Goal: Task Accomplishment & Management: Manage account settings

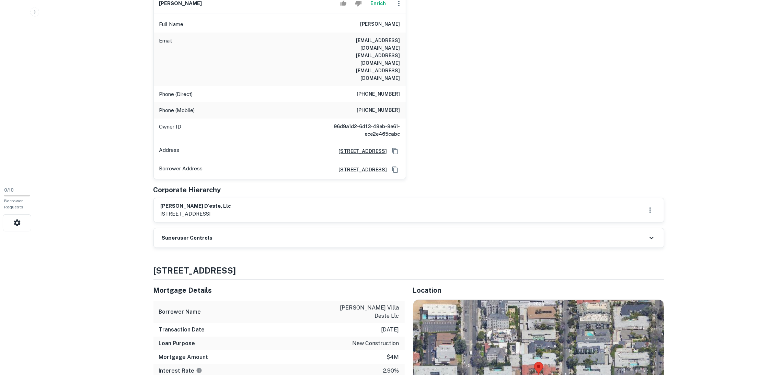
scroll to position [257, 0]
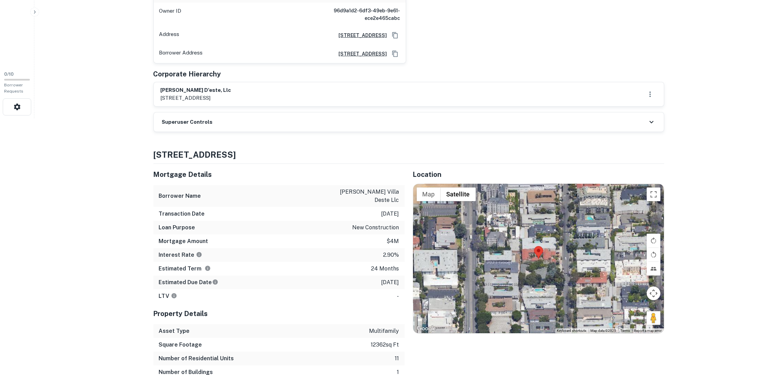
click at [335, 113] on div "Superuser Controls" at bounding box center [409, 122] width 510 height 19
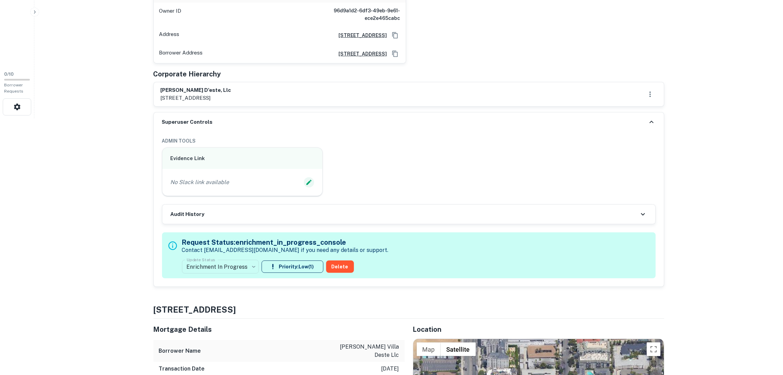
click at [304, 177] on button "Edit Slack Link" at bounding box center [309, 182] width 10 height 10
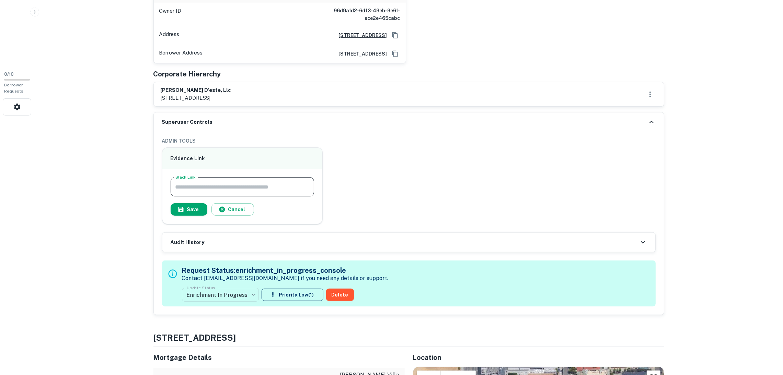
paste input "**********"
type input "**********"
click at [191, 204] on button "Save" at bounding box center [189, 210] width 37 height 12
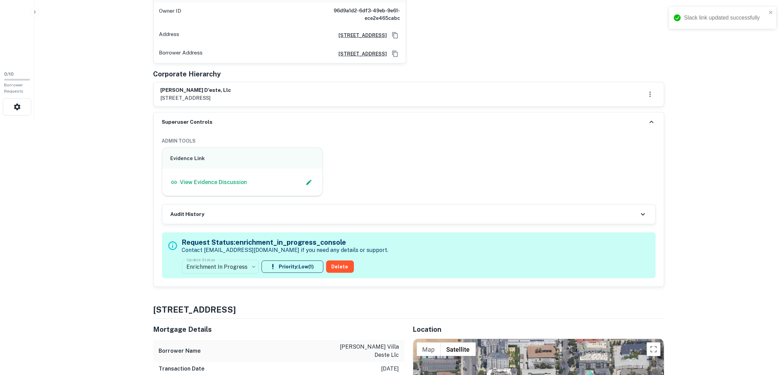
click at [649, 118] on icon at bounding box center [651, 122] width 8 height 8
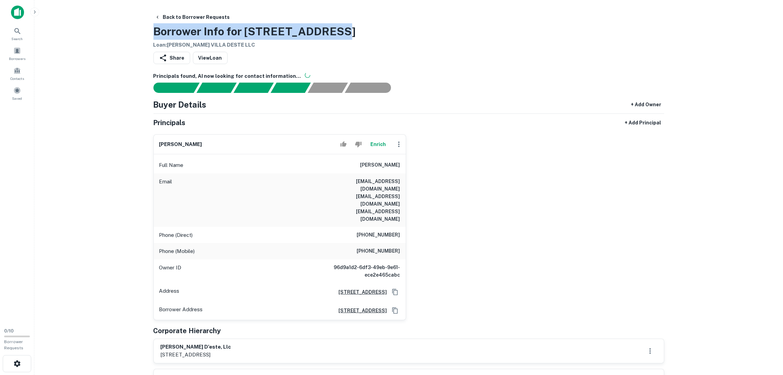
drag, startPoint x: 342, startPoint y: 24, endPoint x: 170, endPoint y: 32, distance: 172.4
click at [154, 24] on div "Back to Borrower Requests Borrower Info for [STREET_ADDRESS] Loan : [PERSON_NAM…" at bounding box center [408, 30] width 511 height 38
copy h3 "Borrower Info for [STREET_ADDRESS]"
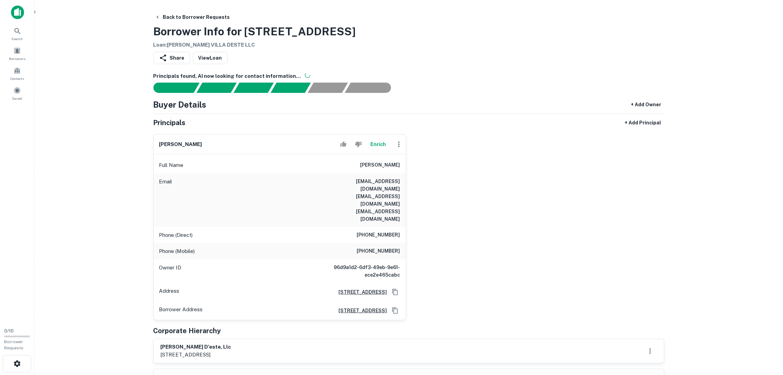
click at [507, 149] on div "[PERSON_NAME] Enrich Full Name [PERSON_NAME] Email [EMAIL_ADDRESS][DOMAIN_NAME]…" at bounding box center [406, 224] width 516 height 191
click at [497, 277] on div "[PERSON_NAME] Enrich Full Name [PERSON_NAME] Email [EMAIL_ADDRESS][DOMAIN_NAME]…" at bounding box center [406, 224] width 516 height 191
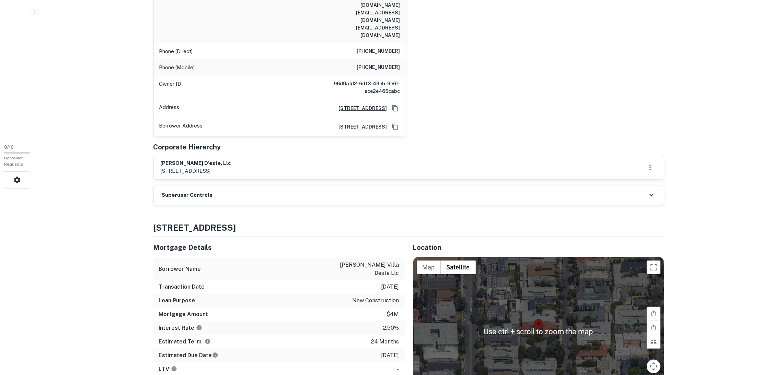
scroll to position [103, 0]
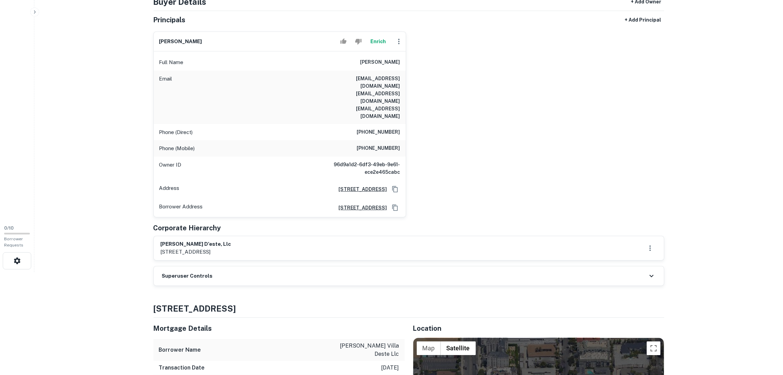
click at [702, 194] on main "Back to Borrower Requests Borrower Info for [STREET_ADDRESS] Loan : [PERSON_NAM…" at bounding box center [408, 84] width 748 height 375
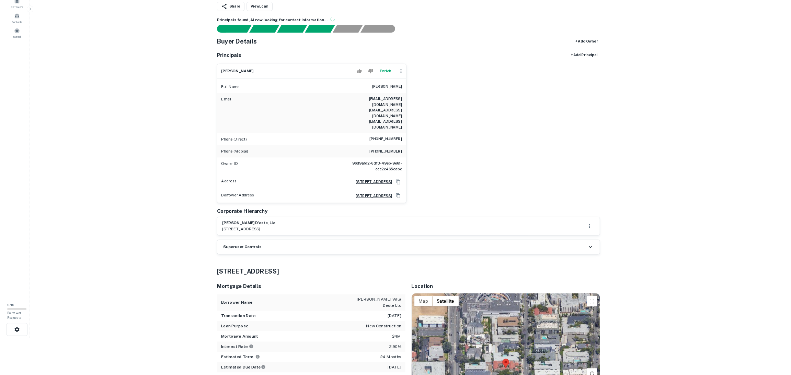
scroll to position [0, 0]
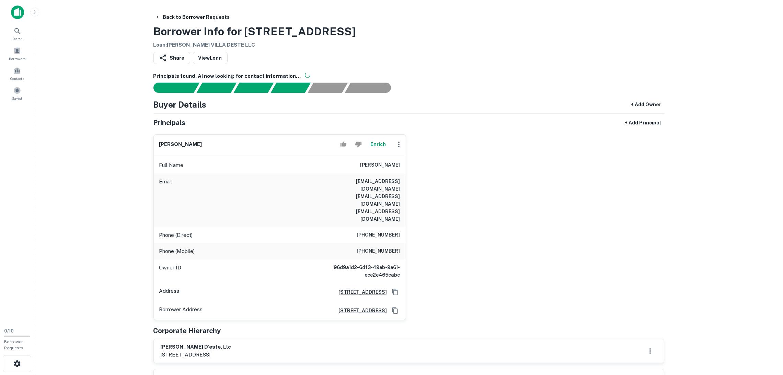
drag, startPoint x: 558, startPoint y: 171, endPoint x: 551, endPoint y: 175, distance: 7.2
click at [558, 171] on div "[PERSON_NAME] Enrich Full Name [PERSON_NAME] Email [EMAIL_ADDRESS][DOMAIN_NAME]…" at bounding box center [406, 224] width 516 height 191
drag, startPoint x: 0, startPoint y: 152, endPoint x: 0, endPoint y: 112, distance: 40.5
click at [0, 153] on div "Search Borrowers Contacts Saved" at bounding box center [17, 161] width 34 height 323
click at [398, 147] on icon "button" at bounding box center [399, 144] width 8 height 8
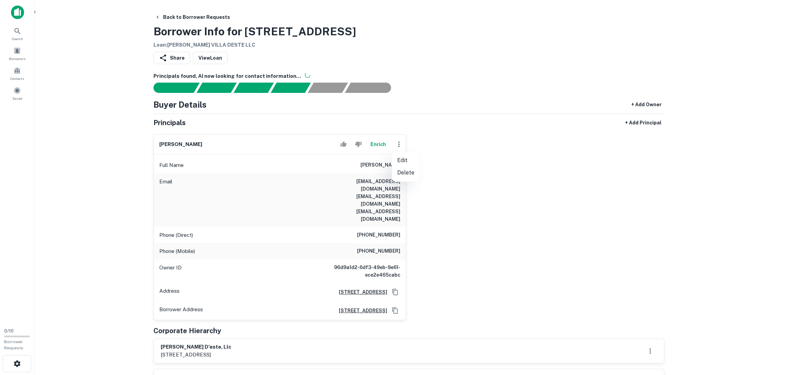
click at [398, 164] on li "Edit" at bounding box center [406, 160] width 28 height 12
select select "**"
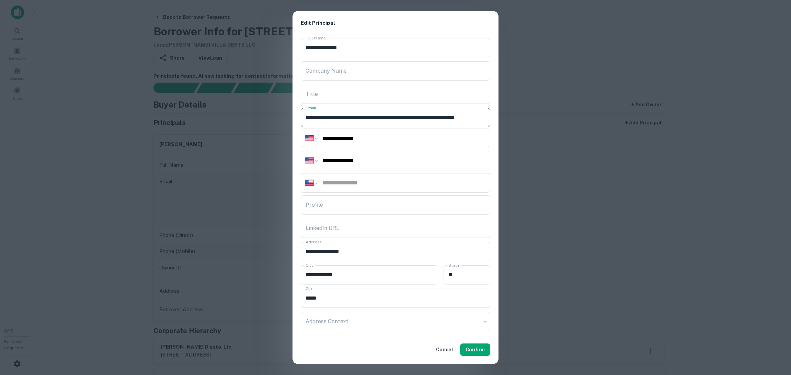
scroll to position [0, 45]
drag, startPoint x: 336, startPoint y: 116, endPoint x: 680, endPoint y: 116, distance: 343.5
click at [677, 119] on div "**********" at bounding box center [395, 187] width 791 height 375
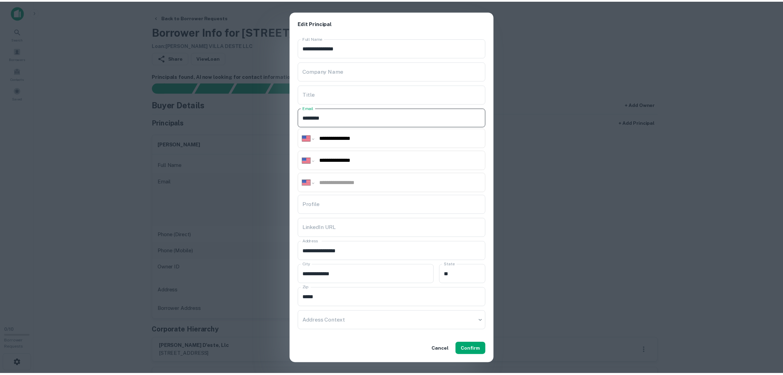
scroll to position [0, 0]
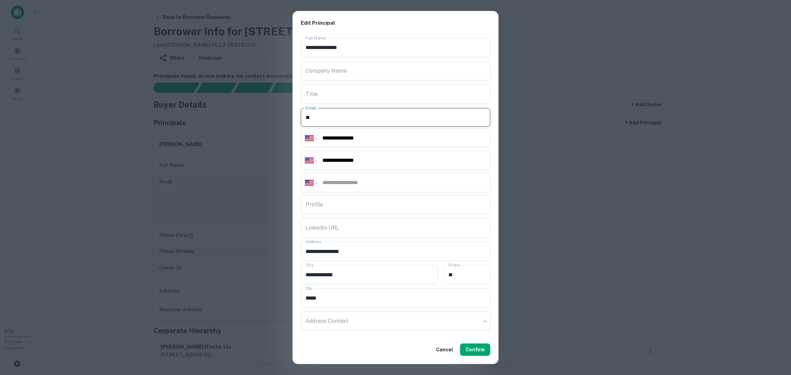
type input "*"
paste input "**********"
type input "**********"
click at [475, 351] on button "Confirm" at bounding box center [475, 350] width 30 height 12
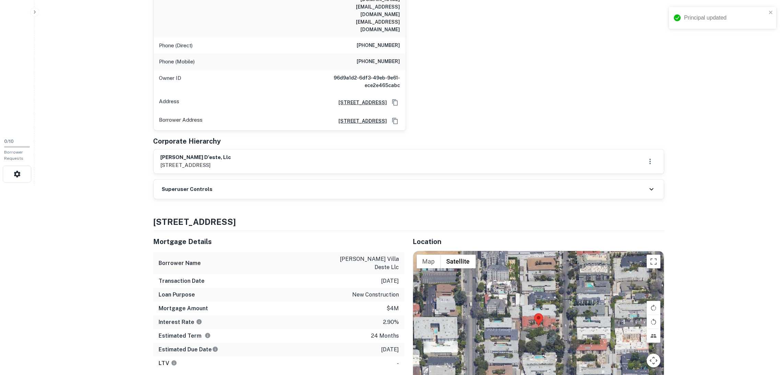
scroll to position [206, 0]
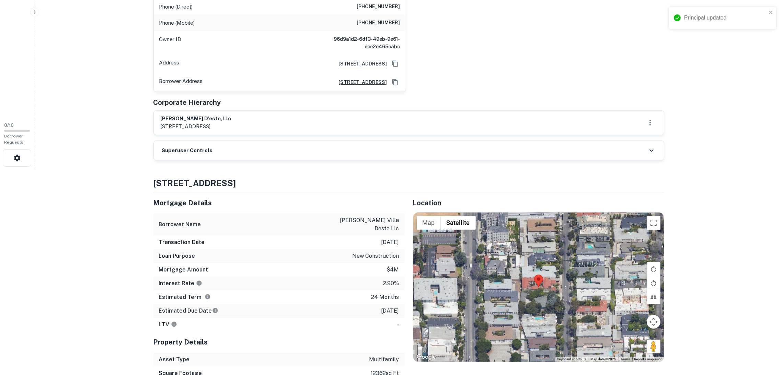
click at [271, 141] on div "Superuser Controls" at bounding box center [409, 150] width 510 height 19
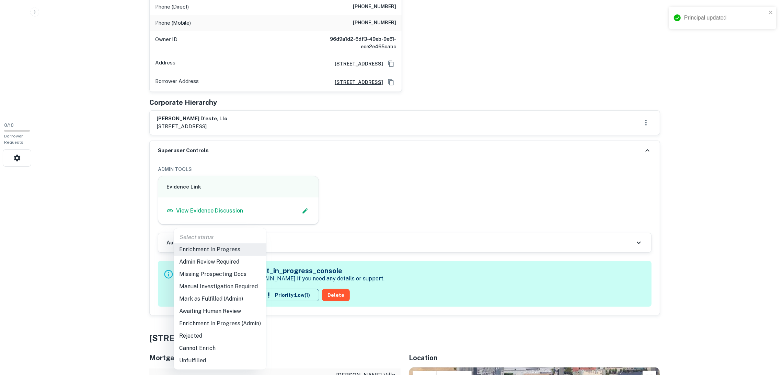
click at [226, 301] on li "Mark as Fulfilled (Admin)" at bounding box center [220, 299] width 93 height 12
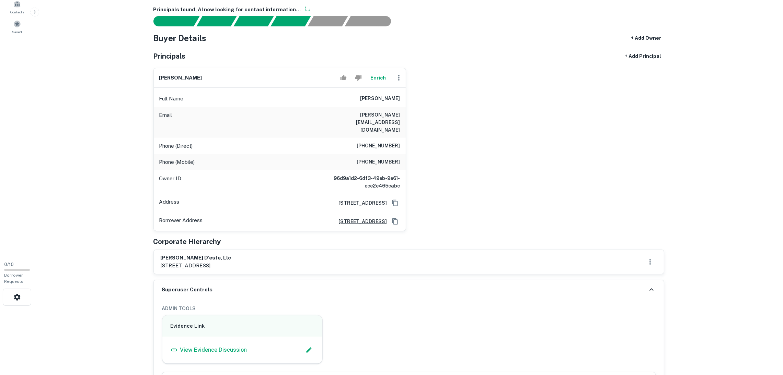
scroll to position [0, 0]
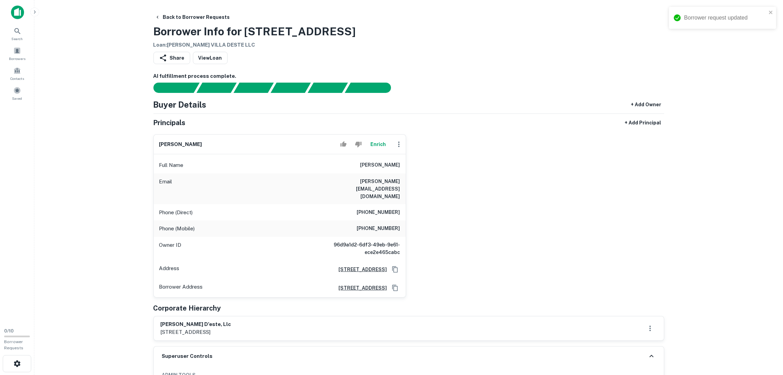
click at [0, 136] on div "Search Borrowers Contacts Saved" at bounding box center [17, 161] width 34 height 323
